Goal: Go to known website: Access a specific website the user already knows

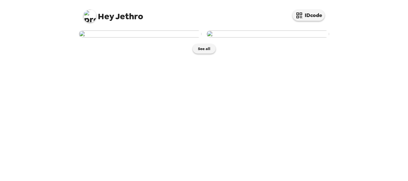
scroll to position [25, 0]
